Goal: Register for event/course

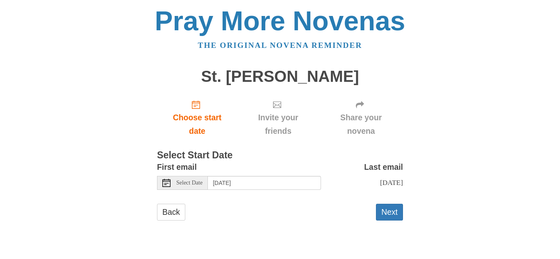
click at [188, 186] on span "Select Date" at bounding box center [189, 183] width 26 height 6
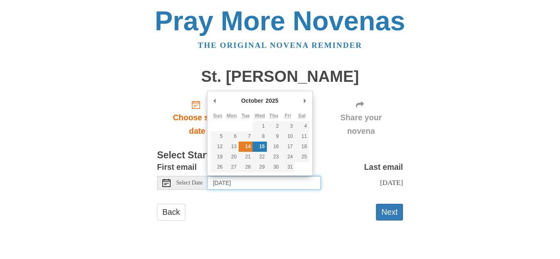
type input "Tuesday, October 14th"
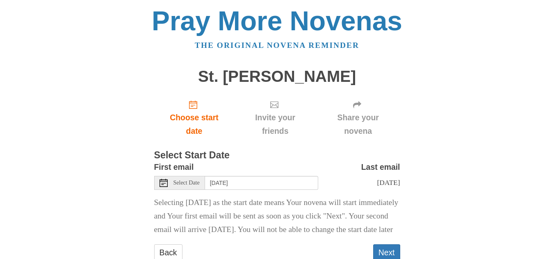
scroll to position [39, 0]
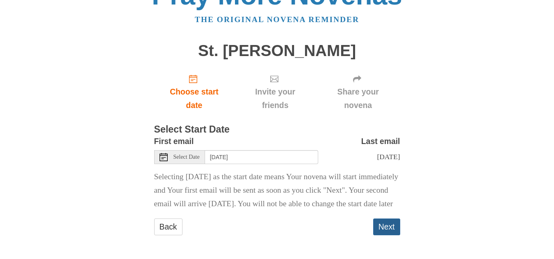
click at [386, 227] on button "Next" at bounding box center [386, 227] width 27 height 17
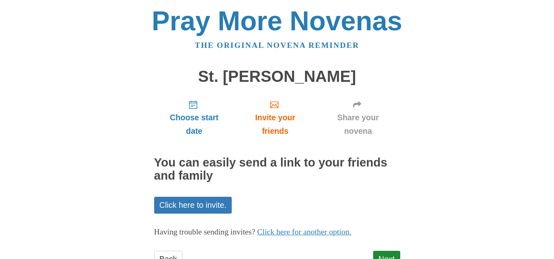
scroll to position [32, 0]
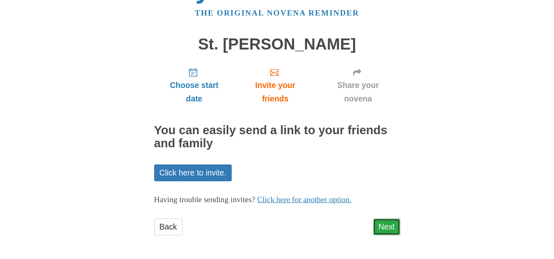
click at [385, 227] on link "Next" at bounding box center [386, 227] width 27 height 17
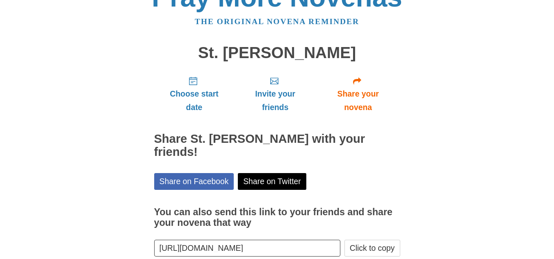
scroll to position [57, 0]
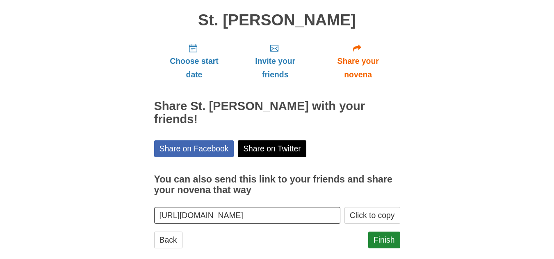
click at [394, 250] on main "St. [PERSON_NAME] Choose start date Invite your friends Share your novena Share…" at bounding box center [277, 134] width 246 height 261
click at [381, 232] on link "Finish" at bounding box center [384, 240] width 32 height 17
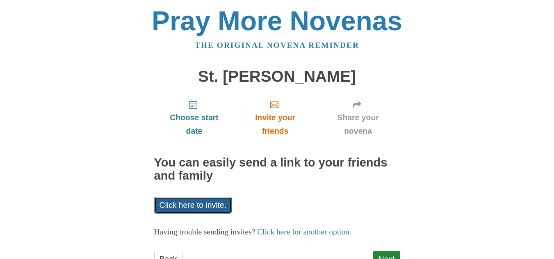
click at [195, 205] on link "Click here to invite." at bounding box center [193, 205] width 78 height 17
click at [71, 129] on div "Pray More Novenas The original novena reminder St. Jude Novena Choose start dat…" at bounding box center [276, 146] width 479 height 292
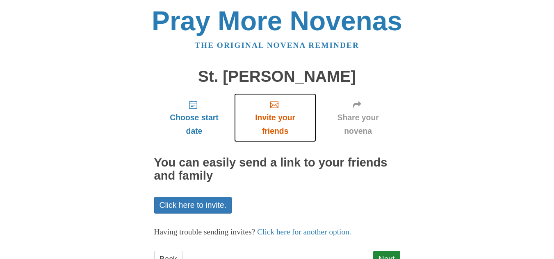
click at [275, 105] on use "Invite your friends" at bounding box center [274, 105] width 8 height 7
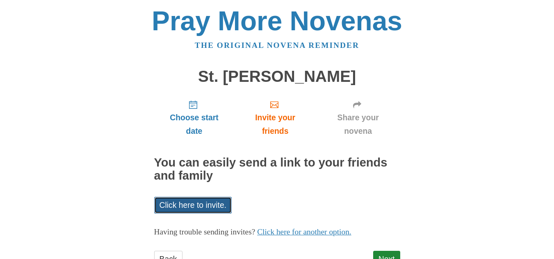
click at [171, 208] on link "Click here to invite." at bounding box center [193, 205] width 78 height 17
